Goal: Navigation & Orientation: Find specific page/section

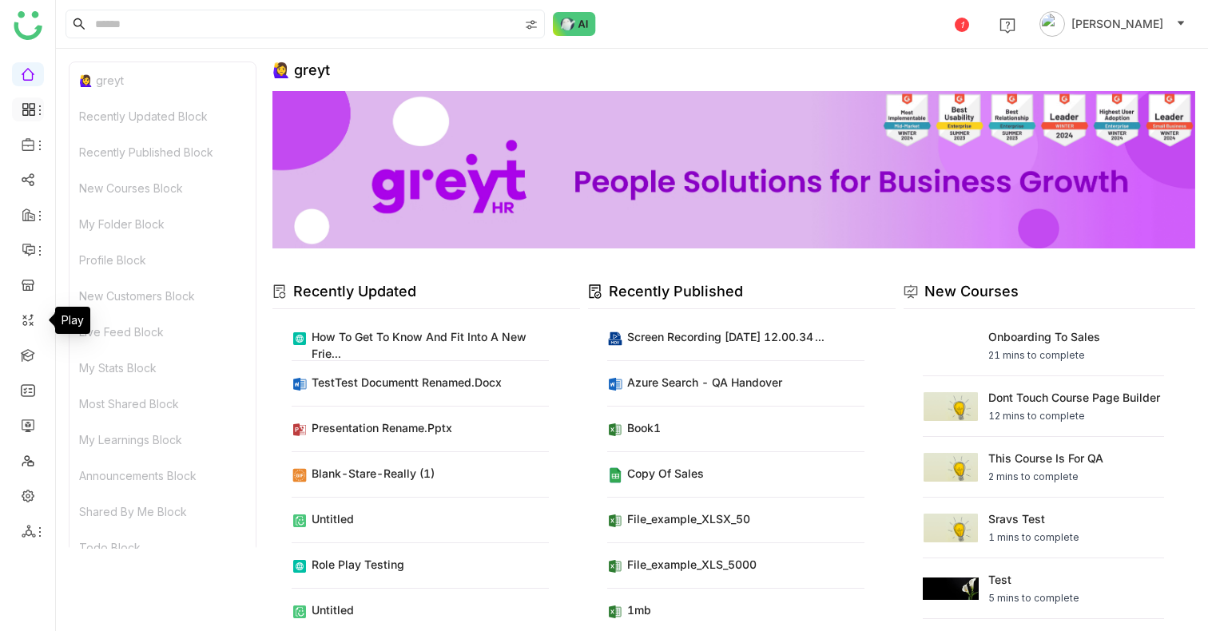
click at [20, 98] on li at bounding box center [28, 110] width 32 height 24
click at [31, 111] on icon at bounding box center [29, 109] width 14 height 14
click at [97, 149] on link "Dashboard" at bounding box center [111, 146] width 104 height 11
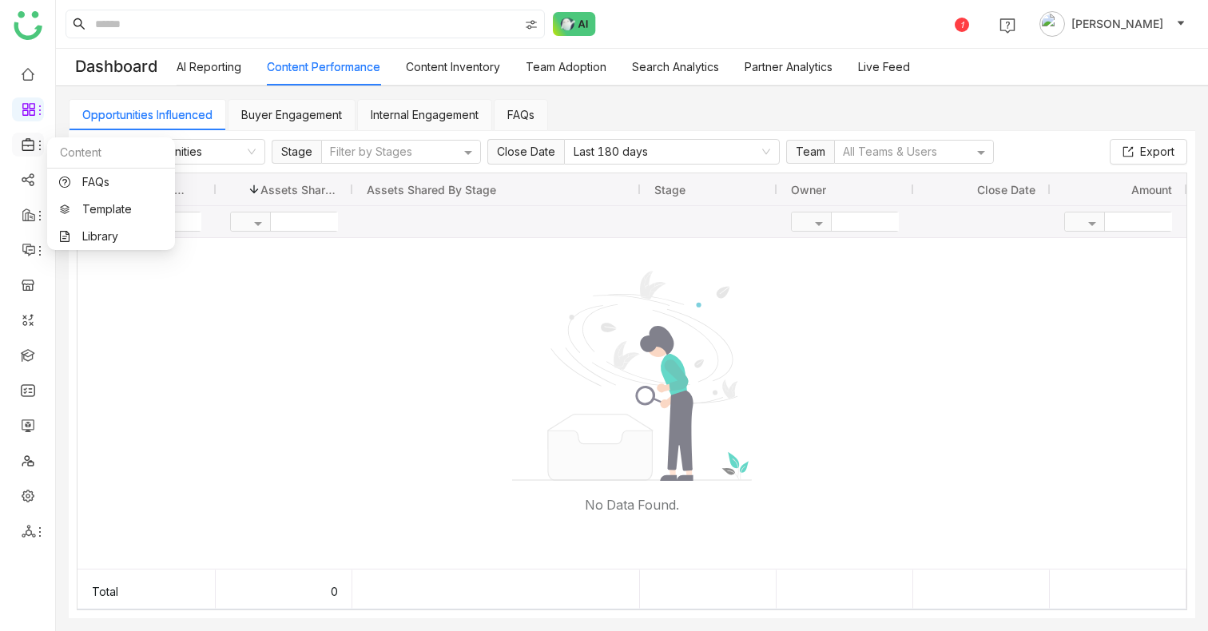
click at [36, 140] on icon at bounding box center [40, 145] width 13 height 13
click at [92, 184] on link "FAQs" at bounding box center [111, 182] width 104 height 11
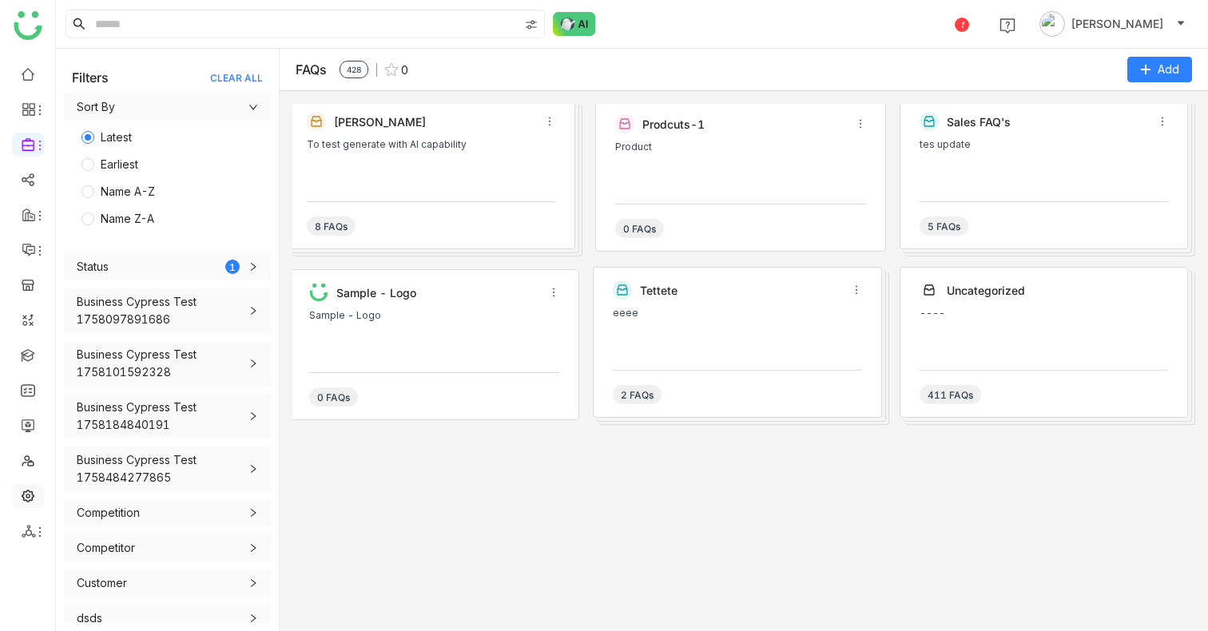
click at [35, 500] on link at bounding box center [28, 495] width 14 height 14
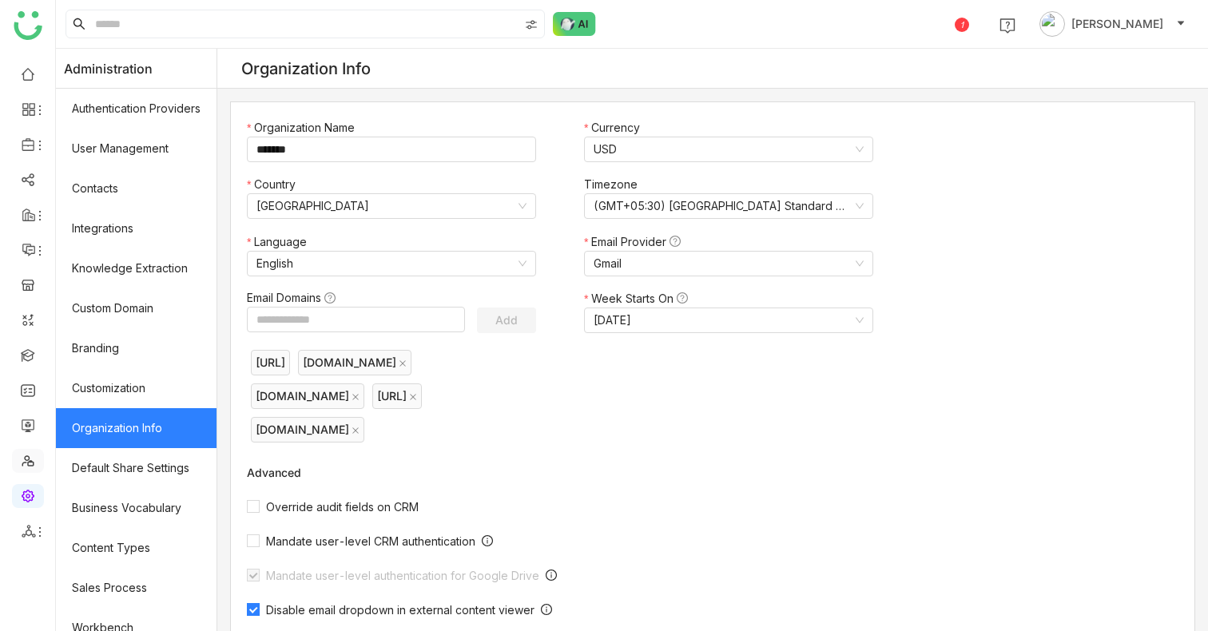
click at [22, 464] on link at bounding box center [28, 460] width 14 height 14
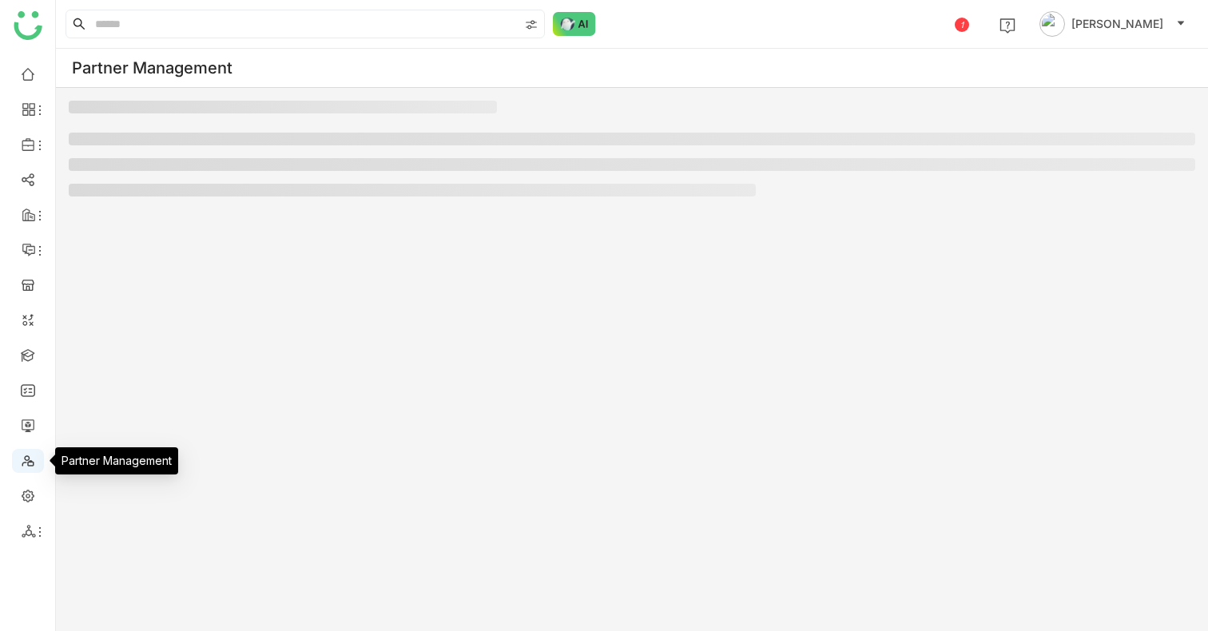
click at [21, 455] on link at bounding box center [28, 460] width 14 height 14
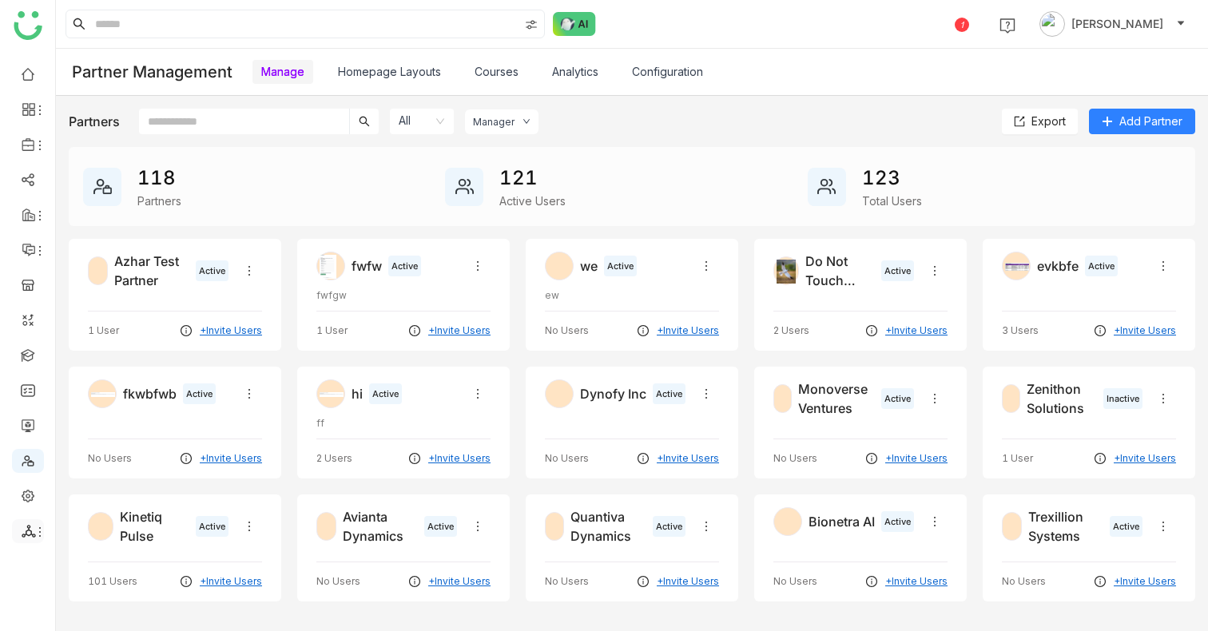
click at [20, 530] on div at bounding box center [28, 531] width 32 height 14
click at [26, 404] on ul at bounding box center [27, 303] width 55 height 504
click at [26, 396] on link at bounding box center [28, 390] width 14 height 14
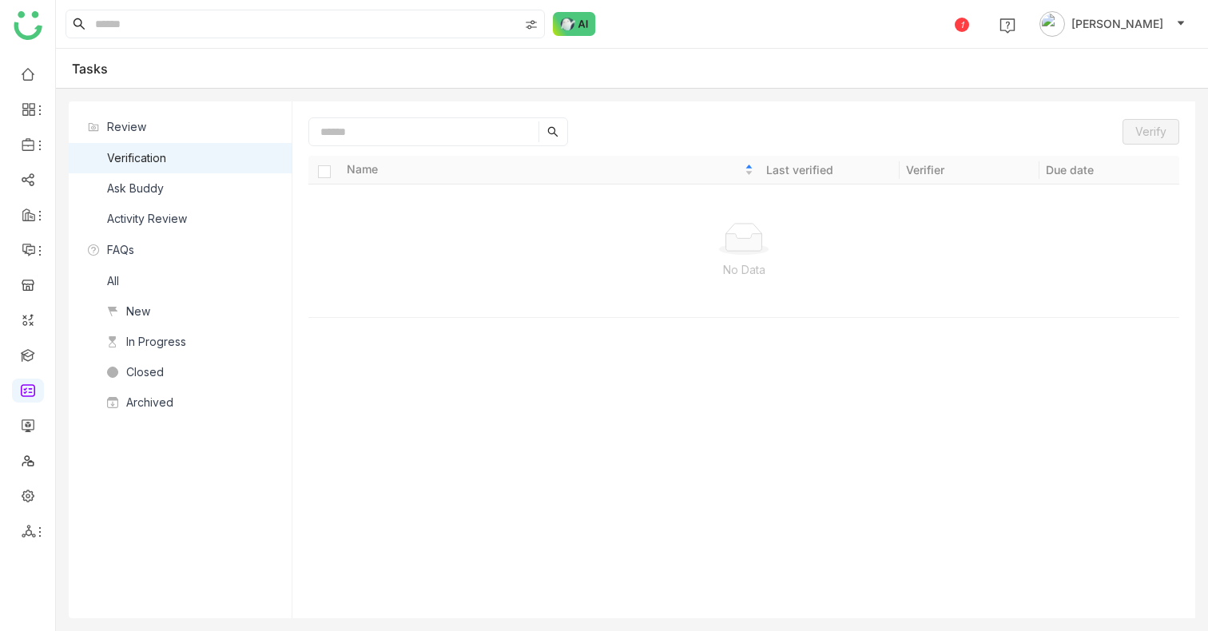
click at [30, 332] on ul at bounding box center [27, 303] width 55 height 504
click at [29, 326] on link at bounding box center [28, 319] width 14 height 14
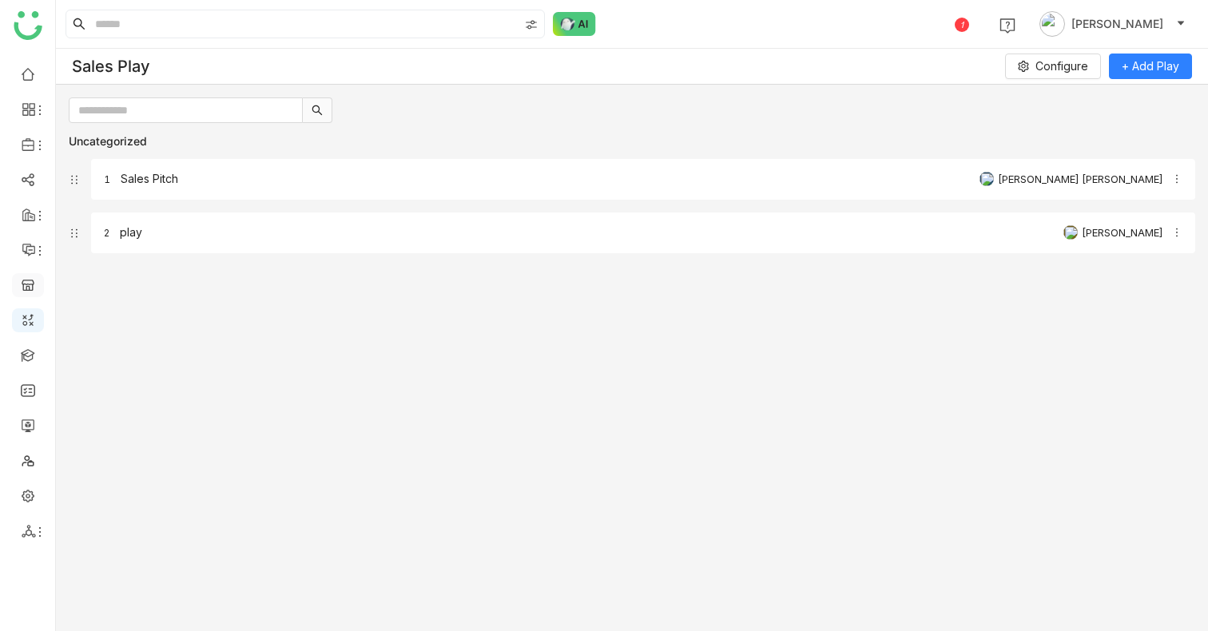
click at [23, 291] on link at bounding box center [28, 284] width 14 height 14
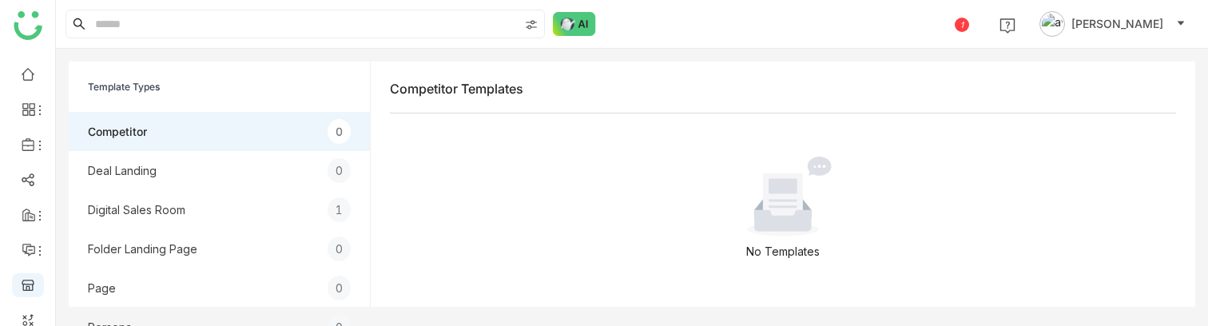
click at [1135, 28] on span "[PERSON_NAME]" at bounding box center [1118, 24] width 92 height 18
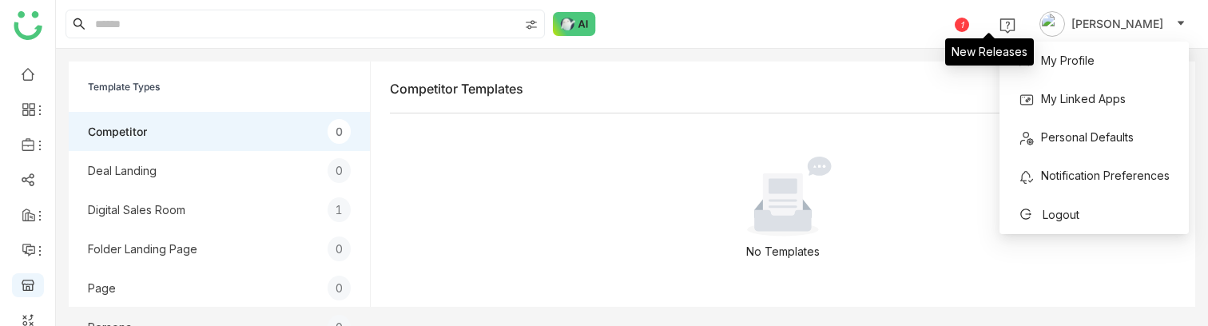
click at [979, 24] on span "1" at bounding box center [963, 24] width 32 height 6
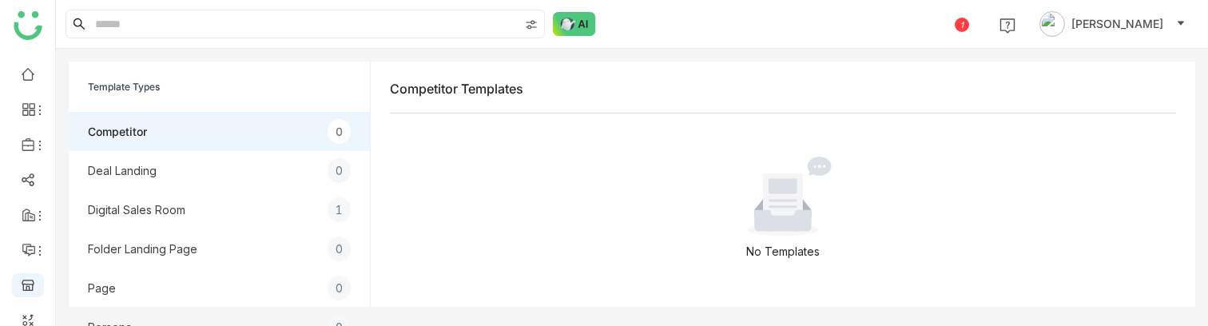
click at [994, 17] on div "1 [PERSON_NAME]" at bounding box center [1073, 24] width 252 height 32
click at [969, 24] on div "1" at bounding box center [962, 25] width 14 height 14
click at [984, 66] on div "Competitor Templates No Templates" at bounding box center [783, 184] width 825 height 245
click at [979, 25] on span "1" at bounding box center [963, 24] width 32 height 6
click at [987, 33] on div "New Releases" at bounding box center [989, 46] width 89 height 38
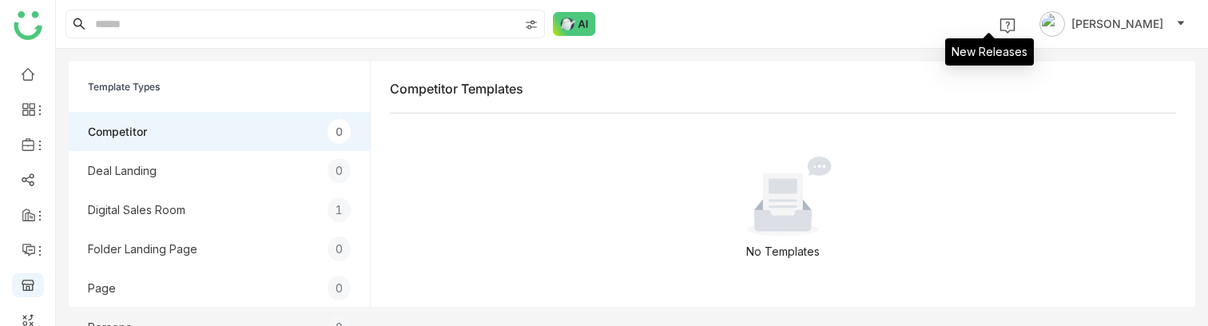
click at [979, 26] on span "1" at bounding box center [963, 24] width 32 height 6
click at [963, 25] on div "1 [PERSON_NAME]" at bounding box center [632, 24] width 1152 height 48
click at [979, 22] on span "1" at bounding box center [963, 24] width 32 height 6
